Goal: Task Accomplishment & Management: Manage account settings

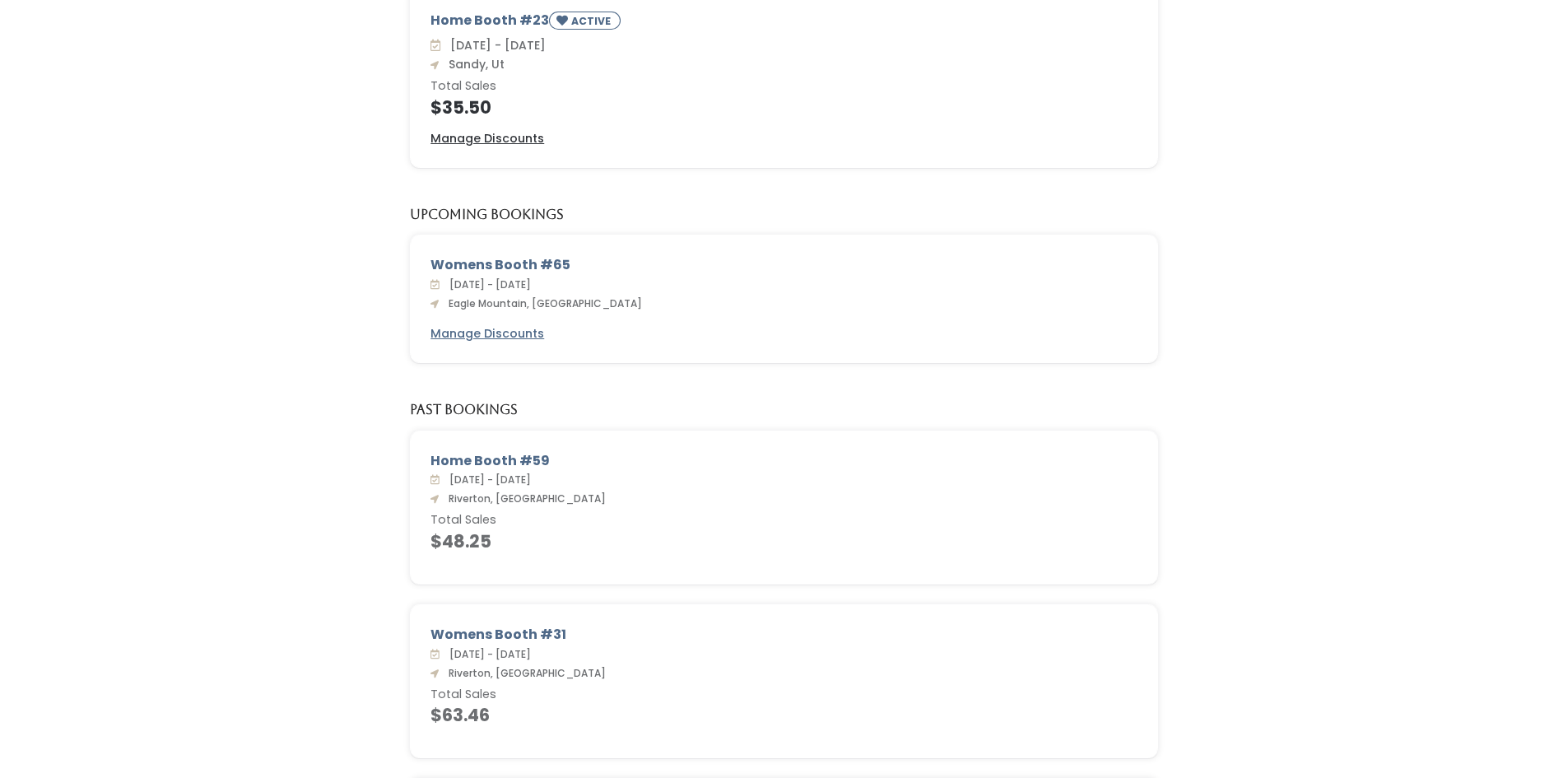
scroll to position [491, 0]
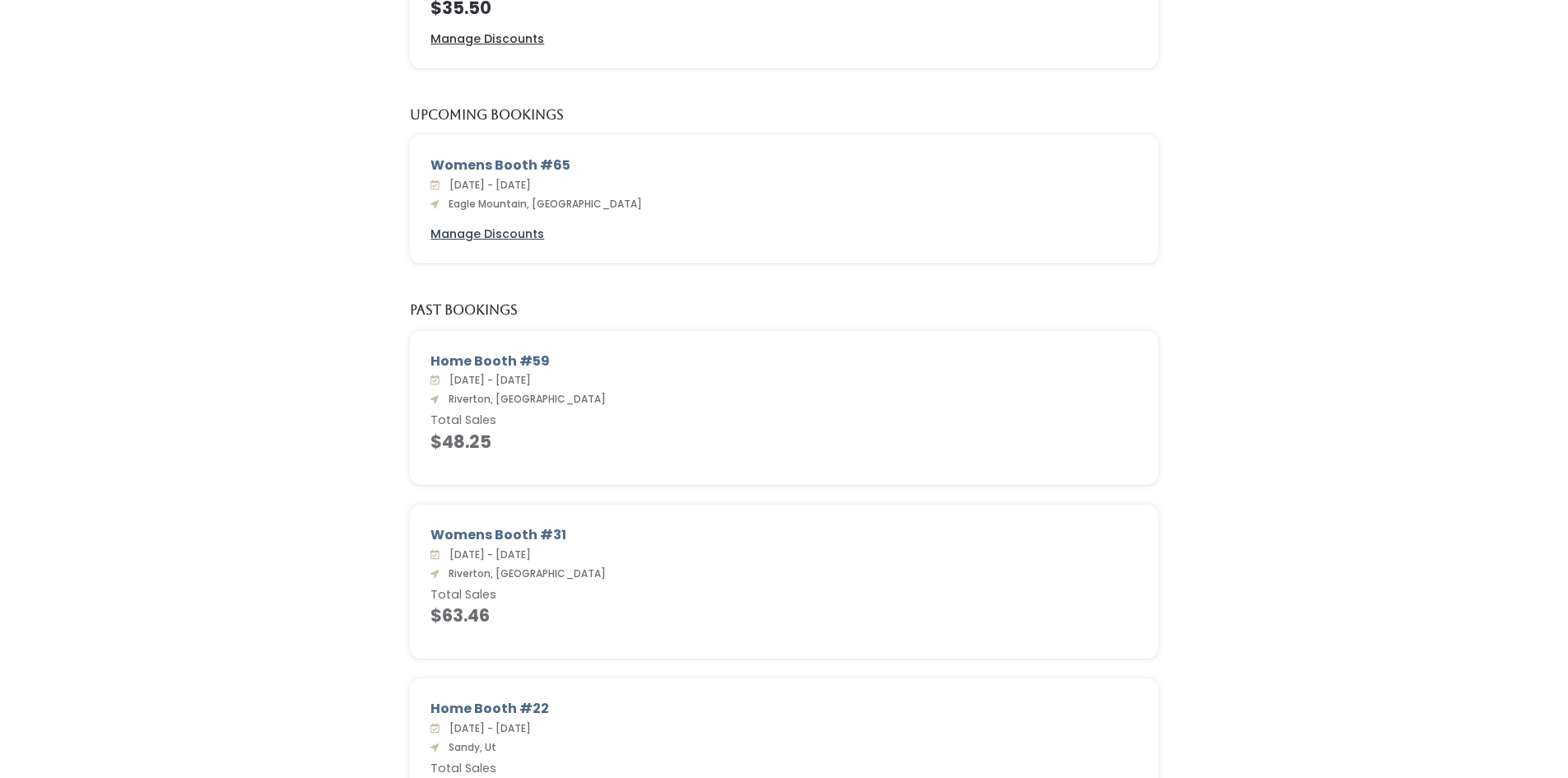
click at [527, 230] on u "Manage Discounts" at bounding box center [487, 233] width 114 height 16
